Goal: Check status: Check status

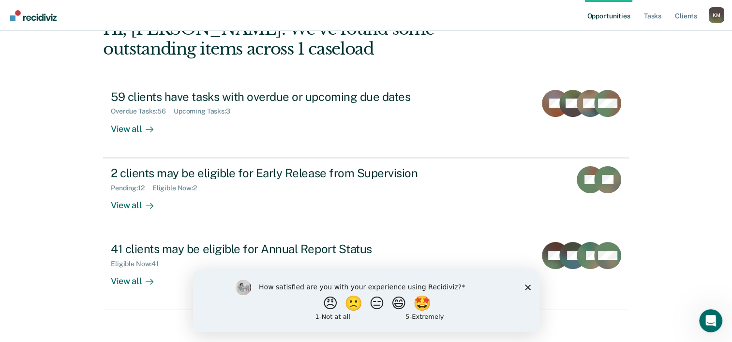
scroll to position [68, 0]
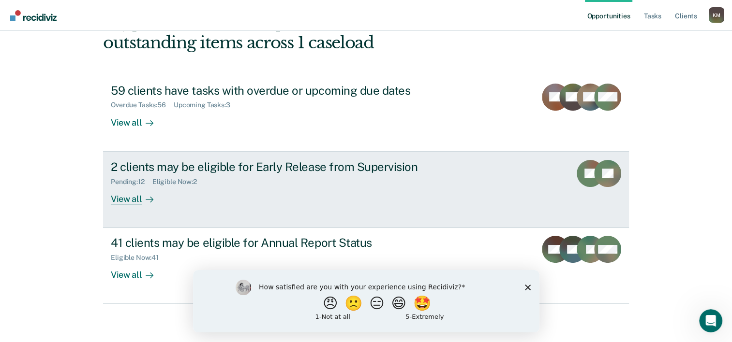
click at [146, 201] on icon at bounding box center [150, 200] width 8 height 8
